Goal: Check status: Check status

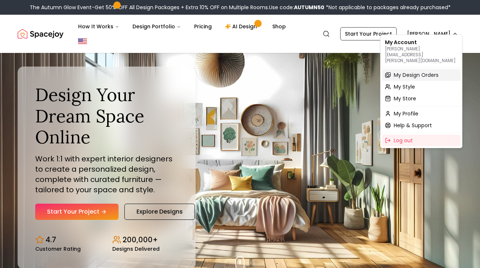
click at [411, 69] on div "My Design Orders" at bounding box center [421, 75] width 79 height 12
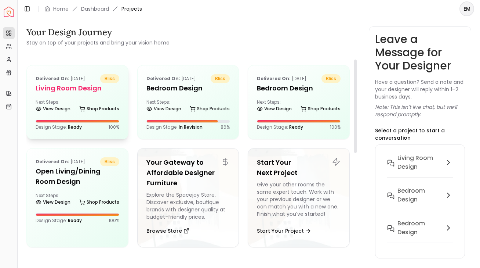
click at [72, 99] on div "Next Steps: View Design Shop Products" at bounding box center [78, 106] width 84 height 15
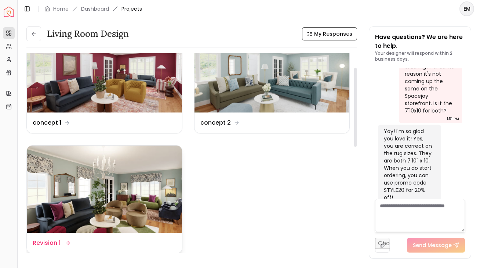
scroll to position [36, 0]
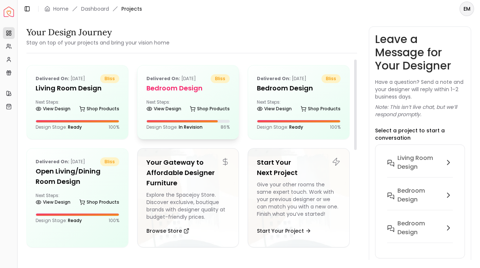
click at [174, 114] on div "Delivered on: [DATE] bliss Bedroom design Next Steps: View Design Shop Products…" at bounding box center [188, 101] width 101 height 73
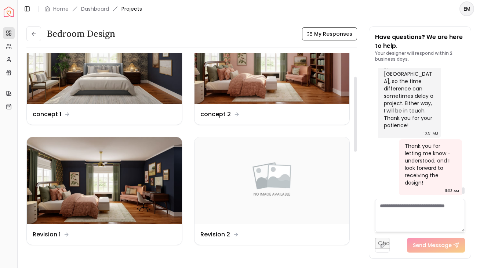
scroll to position [85, 0]
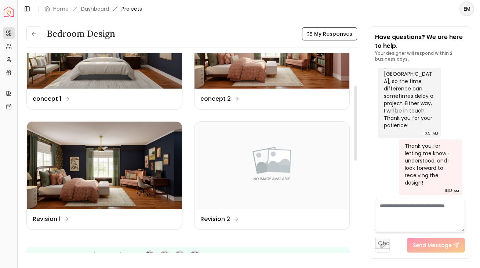
click at [242, 203] on img at bounding box center [272, 165] width 155 height 87
drag, startPoint x: 401, startPoint y: 114, endPoint x: 415, endPoint y: 127, distance: 19.5
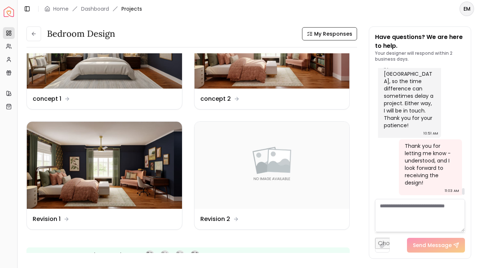
click at [415, 128] on div "Hi [PERSON_NAME]! I wanted to update you that the wallpaper model was completed…" at bounding box center [409, 22] width 50 height 213
click at [415, 127] on div "Hi [PERSON_NAME]! I wanted to update you that the wallpaper model was completed…" at bounding box center [409, 22] width 50 height 213
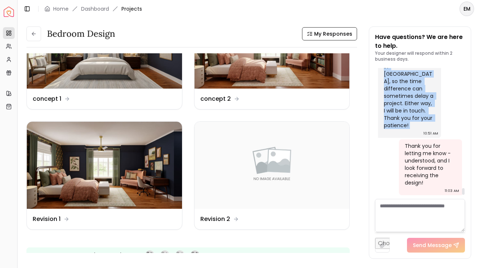
click at [415, 127] on div "Hi [PERSON_NAME]! I wanted to update you that the wallpaper model was completed…" at bounding box center [409, 22] width 50 height 213
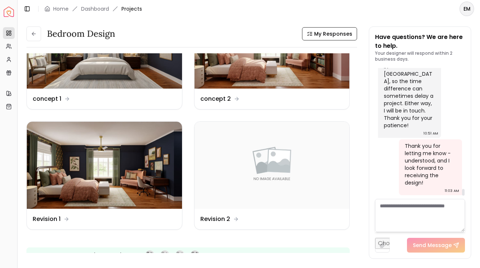
scroll to position [3162, 0]
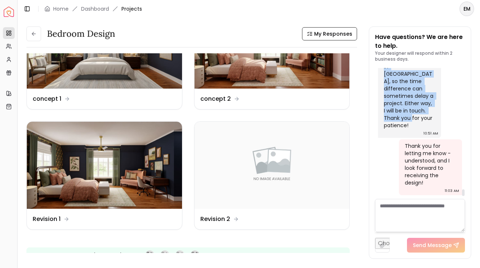
drag, startPoint x: 385, startPoint y: 120, endPoint x: 427, endPoint y: 195, distance: 85.3
click at [427, 138] on div "Hi [PERSON_NAME]! I wanted to update you that the wallpaper model was completed…" at bounding box center [409, 25] width 63 height 225
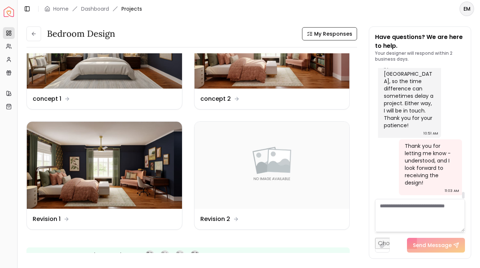
click at [434, 173] on div "Thank you for letting me know - understood, and I look forward to receiving the…" at bounding box center [430, 164] width 50 height 44
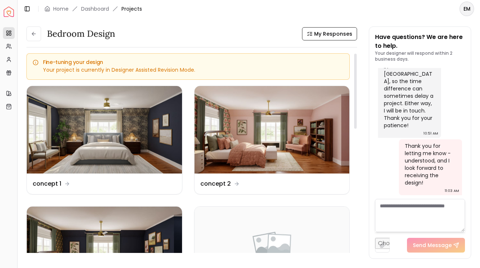
click at [41, 40] on div "Bedroom design" at bounding box center [70, 33] width 89 height 15
click at [29, 34] on button at bounding box center [33, 33] width 15 height 15
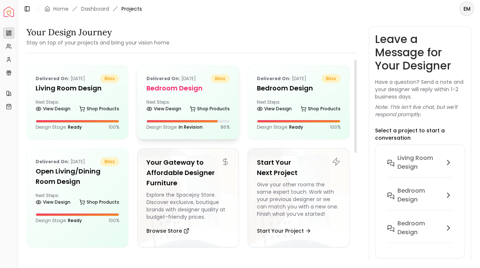
click at [179, 86] on h5 "Bedroom design" at bounding box center [189, 88] width 84 height 10
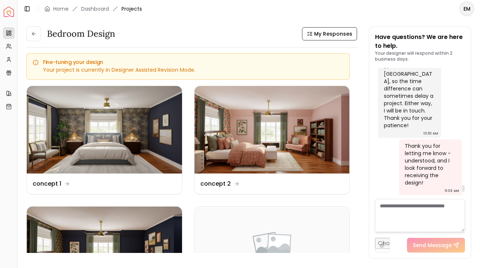
scroll to position [3055, 0]
drag, startPoint x: 377, startPoint y: 100, endPoint x: 429, endPoint y: 121, distance: 55.7
drag, startPoint x: 400, startPoint y: 132, endPoint x: 422, endPoint y: 168, distance: 42.6
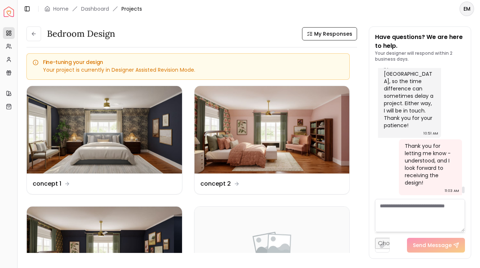
click at [423, 129] on div "Hi [PERSON_NAME]! I wanted to update you that the wallpaper model was completed…" at bounding box center [409, 22] width 50 height 213
click at [422, 129] on div "Hi [PERSON_NAME]! I wanted to update you that the wallpaper model was completed…" at bounding box center [409, 22] width 50 height 213
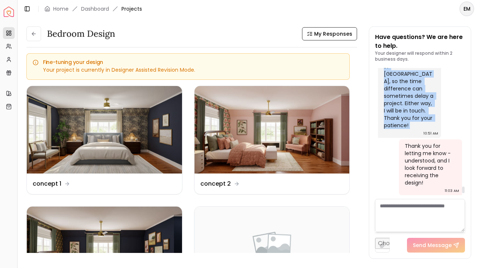
click at [422, 129] on div "Hi [PERSON_NAME]! I wanted to update you that the wallpaper model was completed…" at bounding box center [409, 22] width 50 height 213
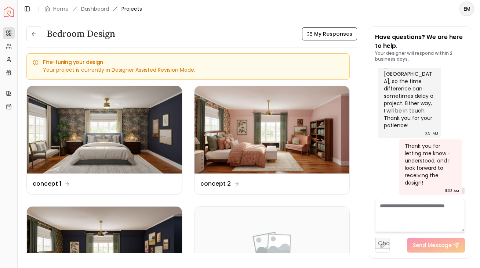
click at [422, 129] on div "Hi [PERSON_NAME]! I wanted to update you that the wallpaper model was completed…" at bounding box center [409, 22] width 50 height 213
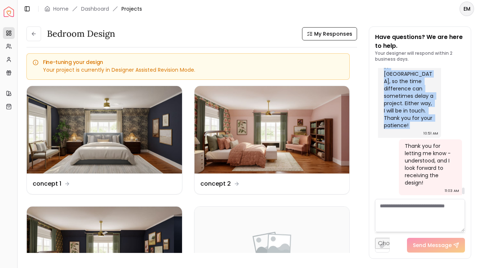
click at [422, 129] on div "Hi [PERSON_NAME]! I wanted to update you that the wallpaper model was completed…" at bounding box center [409, 22] width 50 height 213
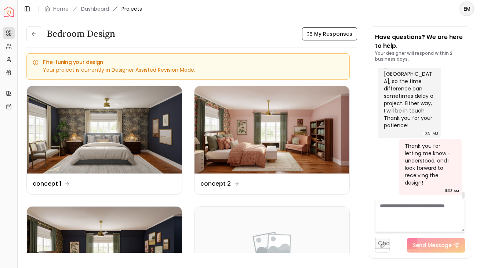
click at [401, 176] on div "Thank you for letting me know - understood, and I look forward to receiving the…" at bounding box center [430, 167] width 63 height 56
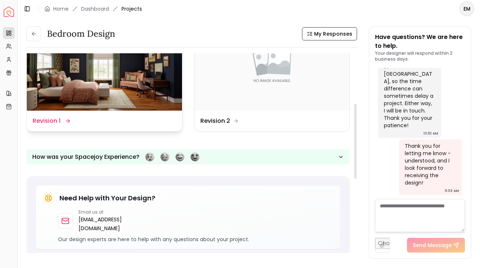
scroll to position [0, 0]
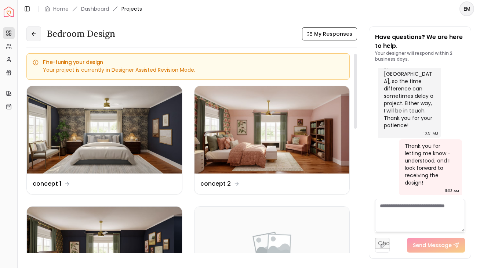
click at [37, 31] on button at bounding box center [33, 33] width 15 height 15
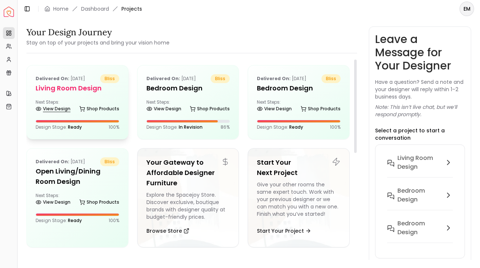
click at [67, 105] on link "View Design" at bounding box center [53, 109] width 35 height 10
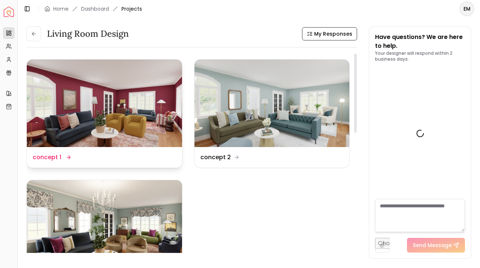
scroll to position [1063, 0]
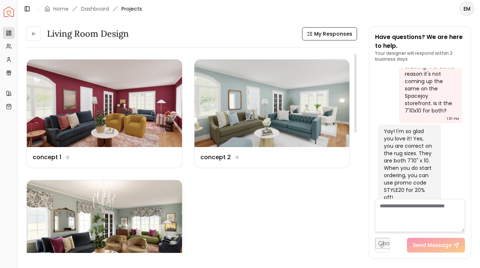
click at [107, 198] on img at bounding box center [104, 223] width 155 height 87
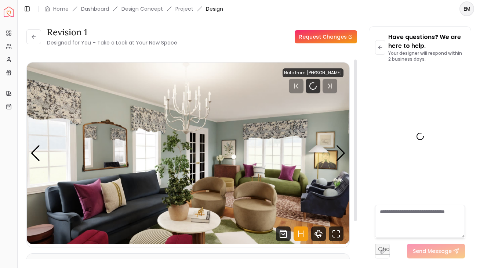
scroll to position [1058, 0]
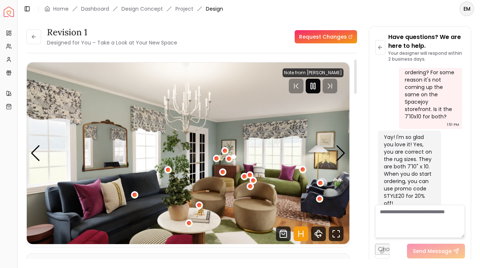
click at [315, 84] on rect "Pause" at bounding box center [314, 86] width 1 height 6
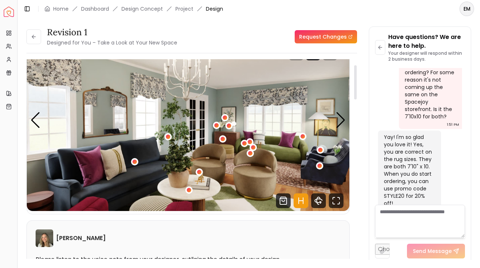
click at [297, 199] on icon "Hotspots Toggle" at bounding box center [301, 200] width 15 height 15
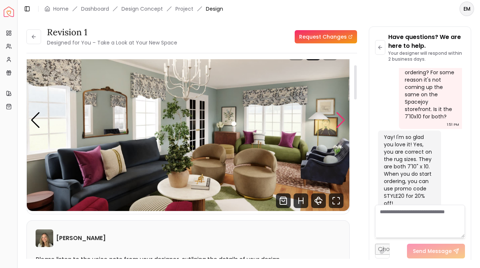
click at [340, 124] on div "Next slide" at bounding box center [341, 120] width 10 height 16
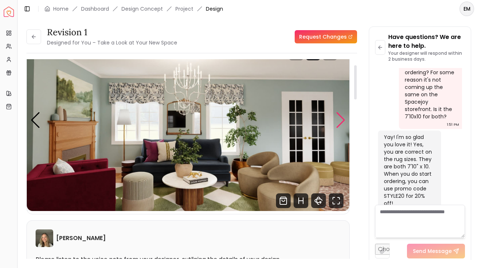
click at [340, 124] on div "Next slide" at bounding box center [341, 120] width 10 height 16
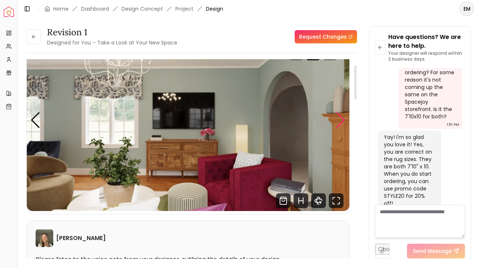
click at [340, 124] on div "Next slide" at bounding box center [341, 120] width 10 height 16
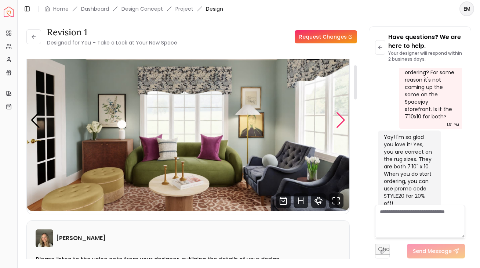
click at [340, 124] on div "Next slide" at bounding box center [341, 120] width 10 height 16
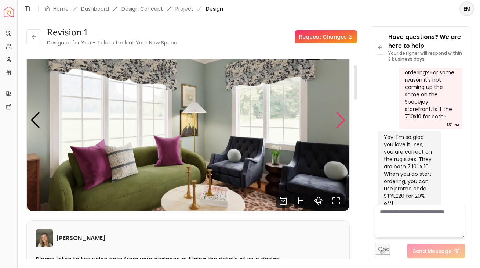
click at [340, 124] on div "Next slide" at bounding box center [341, 120] width 10 height 16
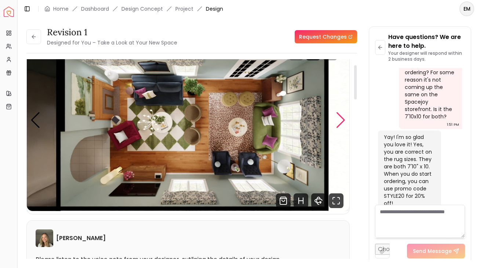
click at [341, 121] on div "Next slide" at bounding box center [341, 120] width 10 height 16
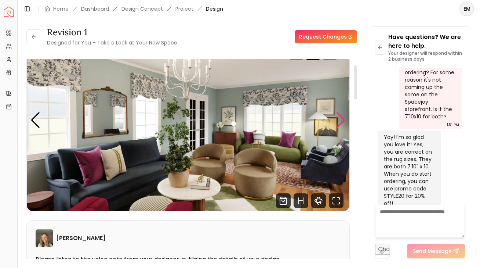
click at [341, 121] on div "Next slide" at bounding box center [341, 120] width 10 height 16
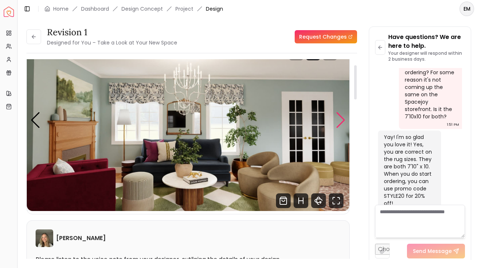
click at [341, 121] on div "Next slide" at bounding box center [341, 120] width 10 height 16
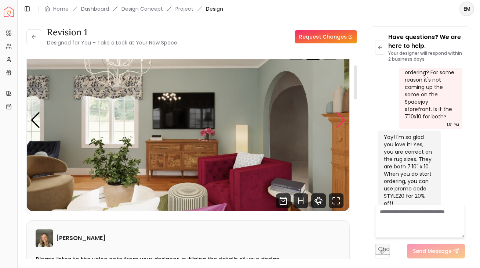
click at [341, 121] on div "Next slide" at bounding box center [341, 120] width 10 height 16
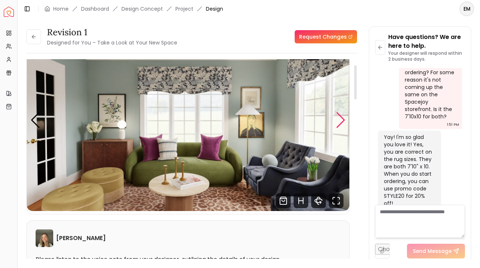
click at [341, 121] on div "Next slide" at bounding box center [341, 120] width 10 height 16
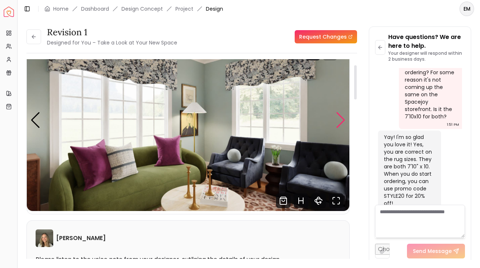
click at [341, 121] on div "Next slide" at bounding box center [341, 120] width 10 height 16
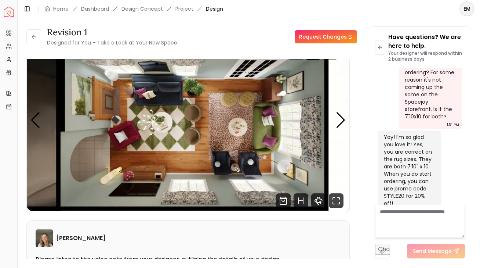
click at [30, 46] on div "Revision 1 Designed for You – Take a Look at Your New Space" at bounding box center [101, 36] width 151 height 21
click at [30, 36] on button at bounding box center [33, 36] width 15 height 15
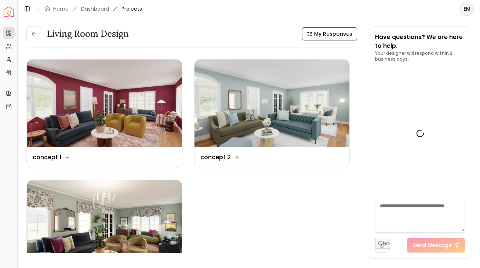
scroll to position [1063, 0]
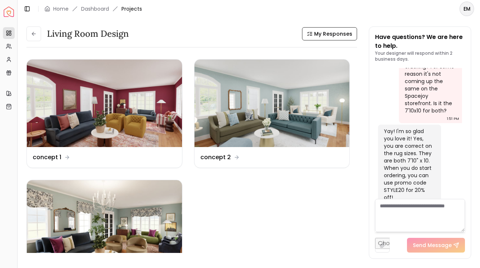
click at [31, 36] on icon at bounding box center [34, 34] width 6 height 6
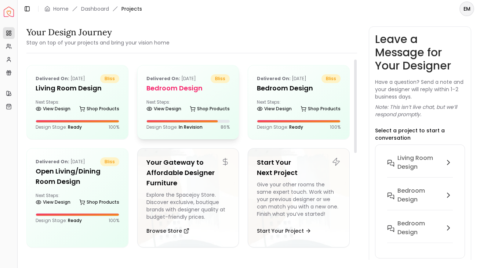
click at [199, 98] on div "Delivered on: [DATE] bliss Bedroom design Next Steps: View Design Shop Products…" at bounding box center [188, 101] width 101 height 73
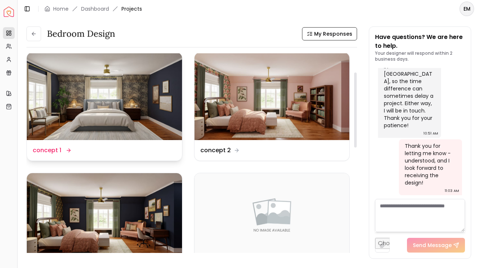
scroll to position [56, 0]
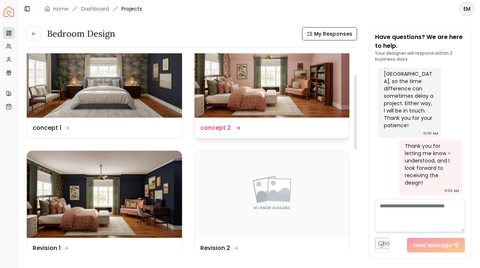
click at [301, 72] on img at bounding box center [272, 73] width 155 height 87
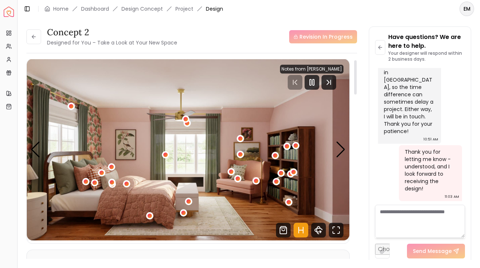
scroll to position [6, 0]
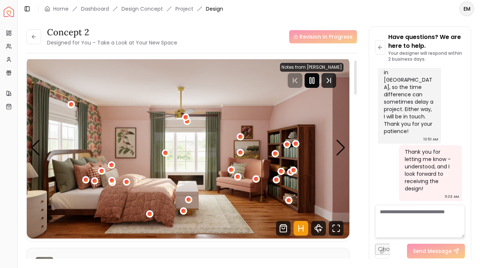
click at [315, 80] on icon "Pause" at bounding box center [312, 80] width 9 height 9
click at [299, 231] on icon "Hotspots Toggle" at bounding box center [299, 228] width 0 height 6
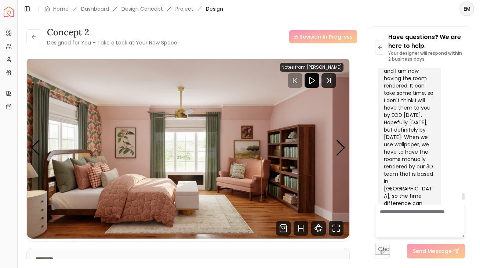
scroll to position [2811, 0]
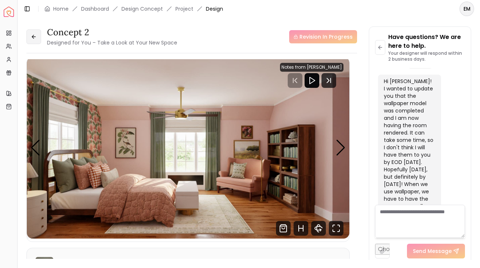
click at [37, 31] on button at bounding box center [33, 36] width 15 height 15
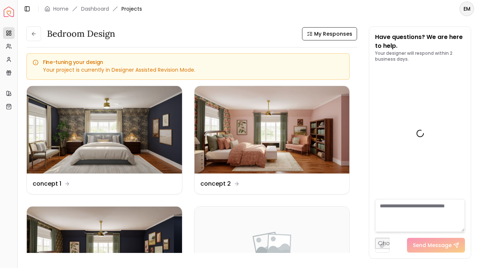
scroll to position [3230, 0]
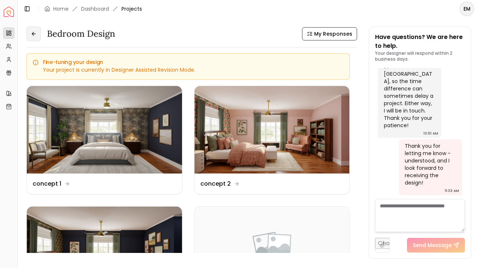
click at [31, 37] on button at bounding box center [33, 33] width 15 height 15
